Goal: Navigation & Orientation: Find specific page/section

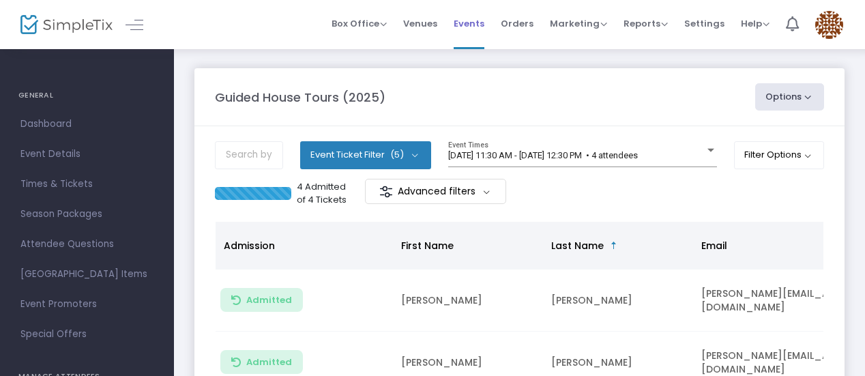
click at [468, 28] on span "Events" at bounding box center [469, 23] width 31 height 35
click at [478, 23] on span "Events" at bounding box center [469, 23] width 31 height 35
